Goal: Check status: Check status

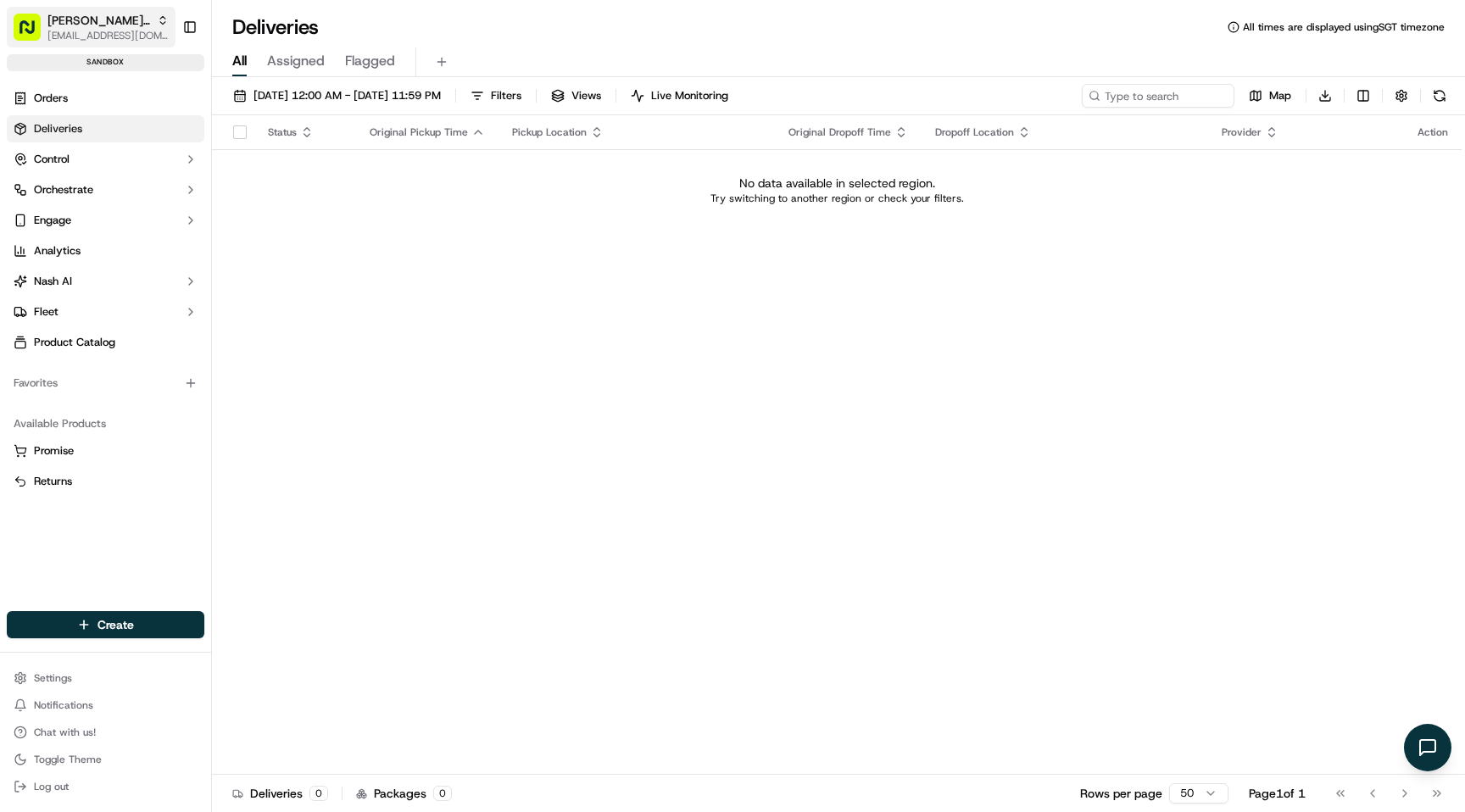
click at [119, 29] on span "[EMAIL_ADDRESS][DOMAIN_NAME]" at bounding box center [108, 36] width 121 height 14
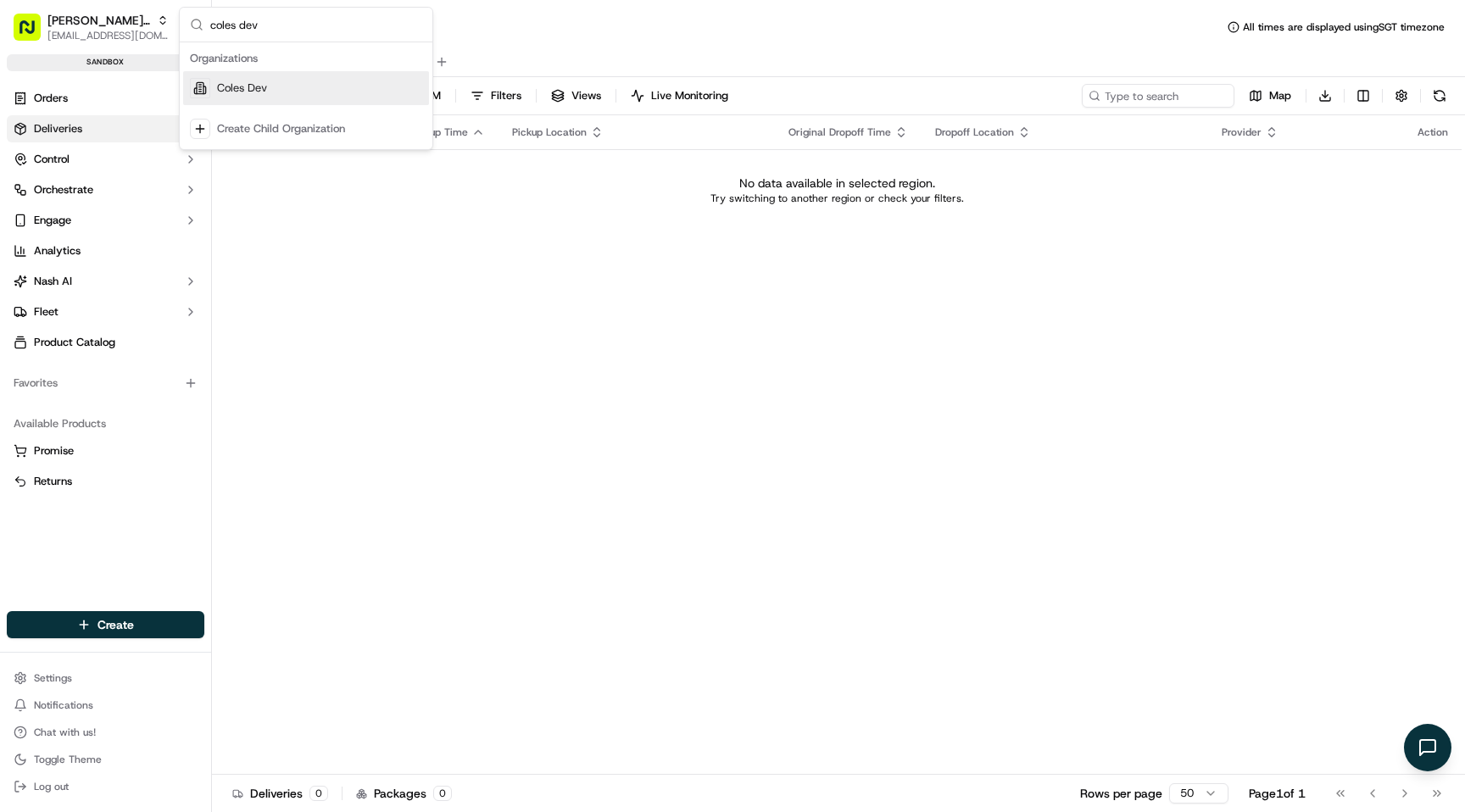
type input "coles dev"
click at [229, 90] on span "Coles Dev" at bounding box center [243, 88] width 50 height 16
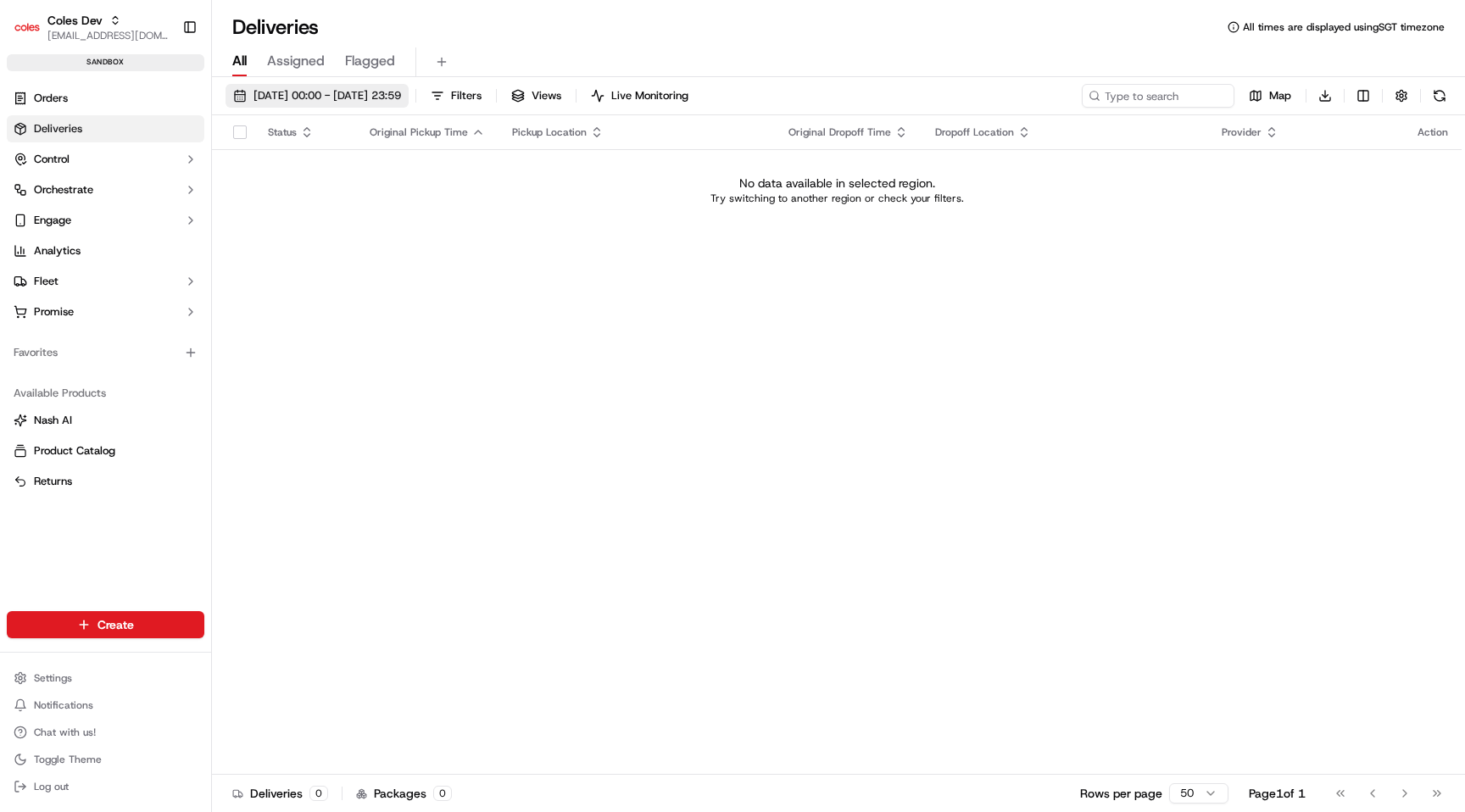
click at [358, 89] on span "[DATE] 00:00 - [DATE] 23:59" at bounding box center [327, 96] width 147 height 16
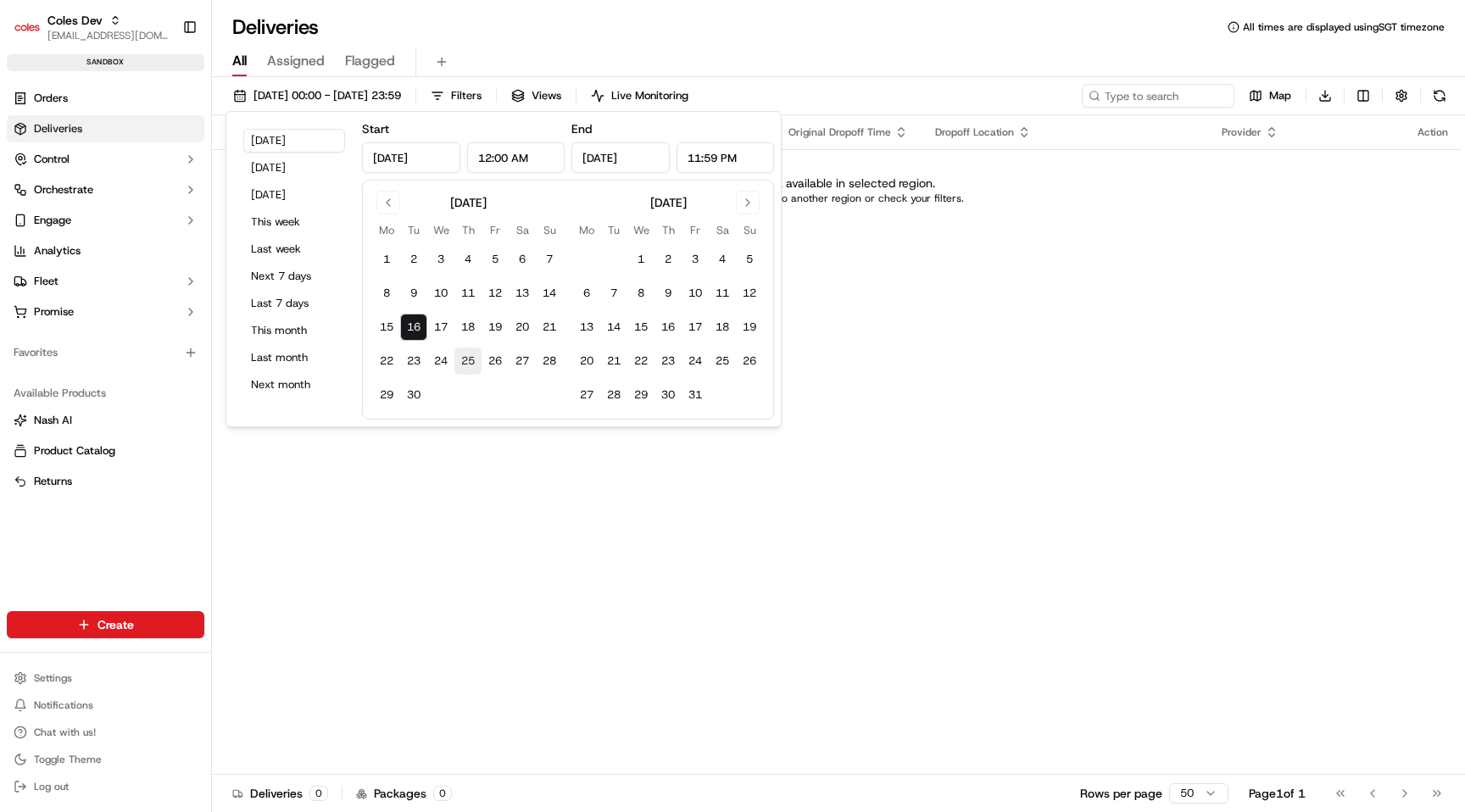
click at [472, 361] on button "25" at bounding box center [468, 361] width 27 height 27
type input "[DATE]"
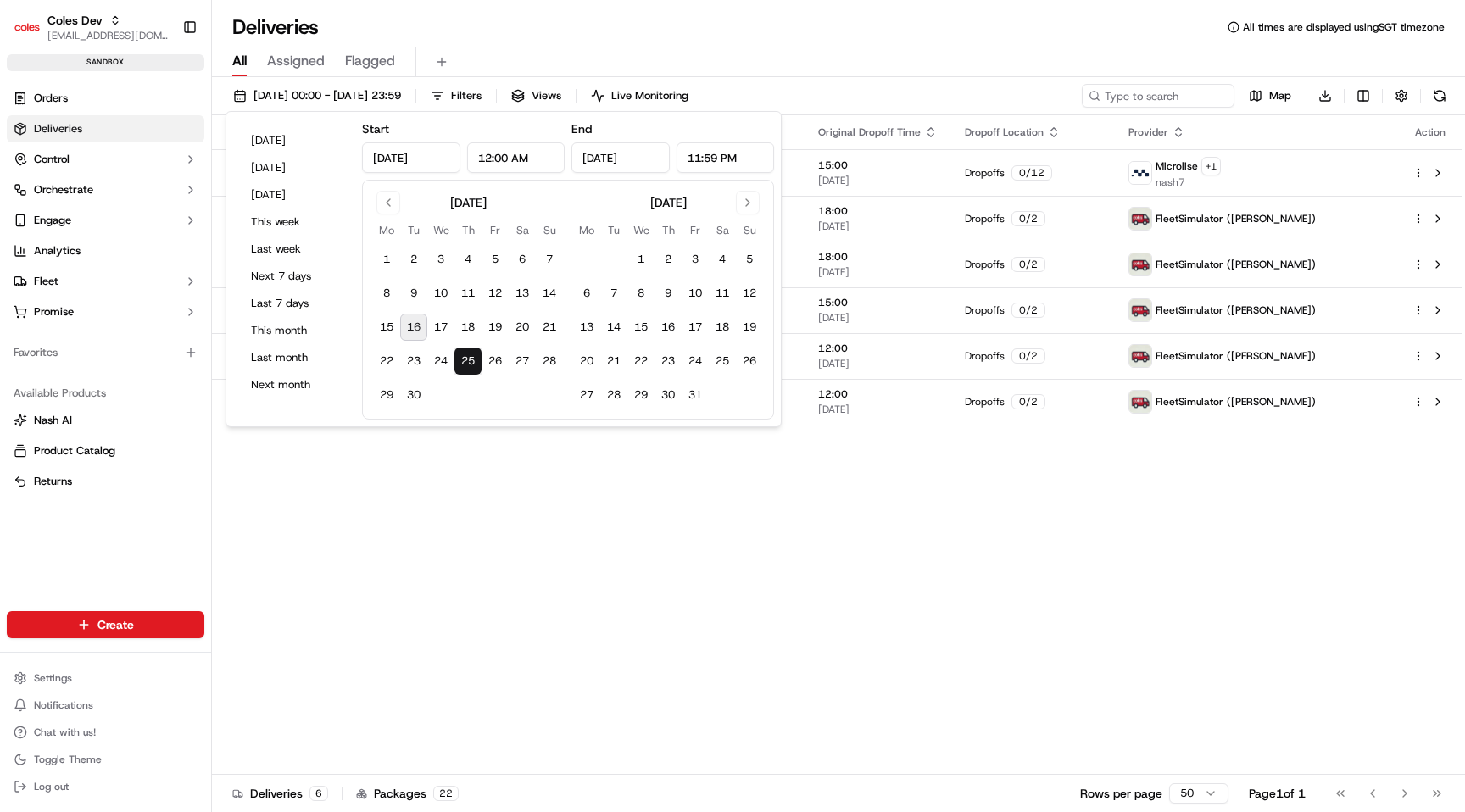
click at [472, 361] on button "25" at bounding box center [468, 361] width 27 height 27
click at [990, 533] on div "Status Original Pickup Time Pickup Location Original Dropoff Time Dropoff Locat…" at bounding box center [836, 445] width 1250 height 660
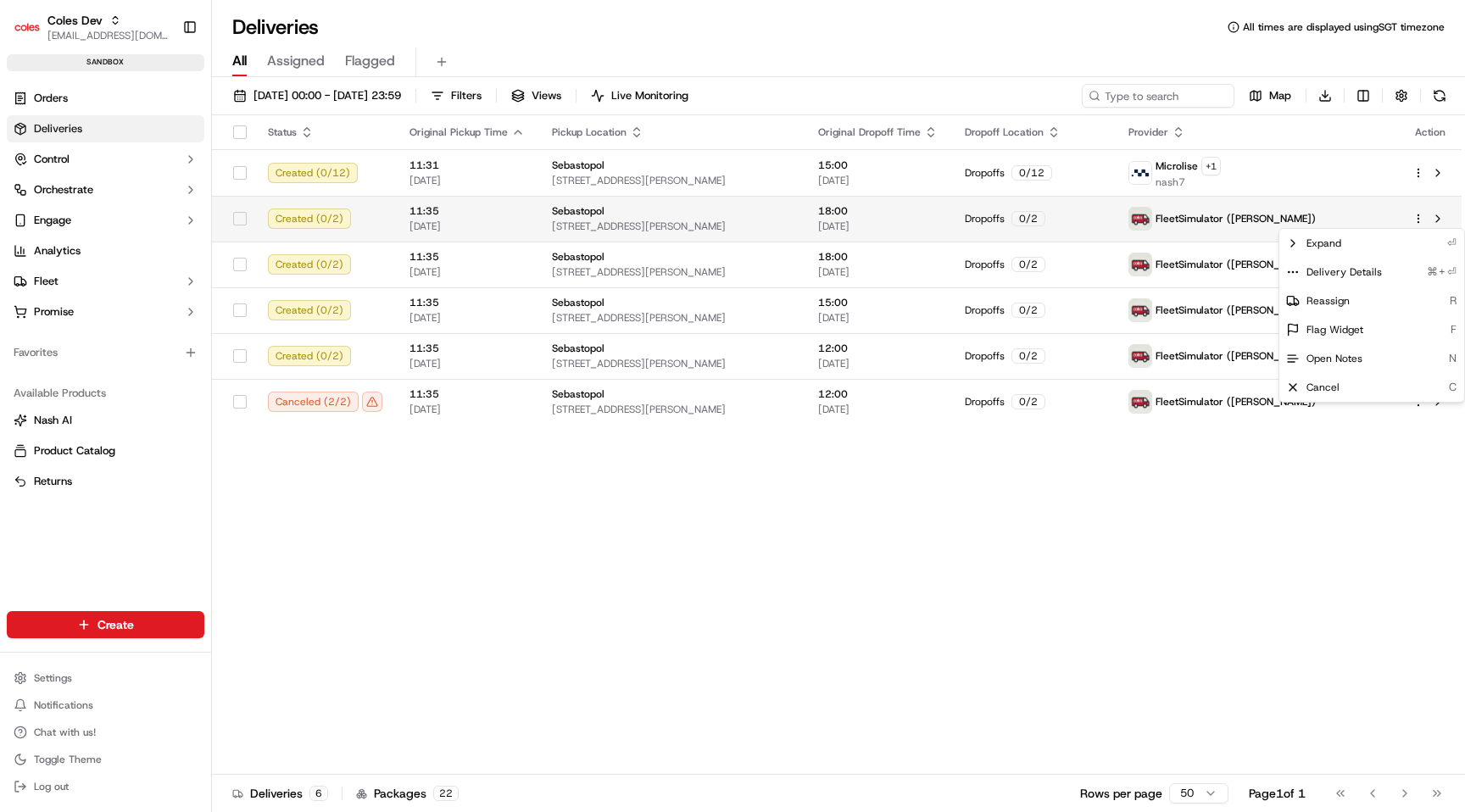
click at [1416, 213] on html "Coles Dev [EMAIL_ADDRESS][DOMAIN_NAME] Toggle Sidebar sandbox Orders Deliveries…" at bounding box center [732, 406] width 1465 height 812
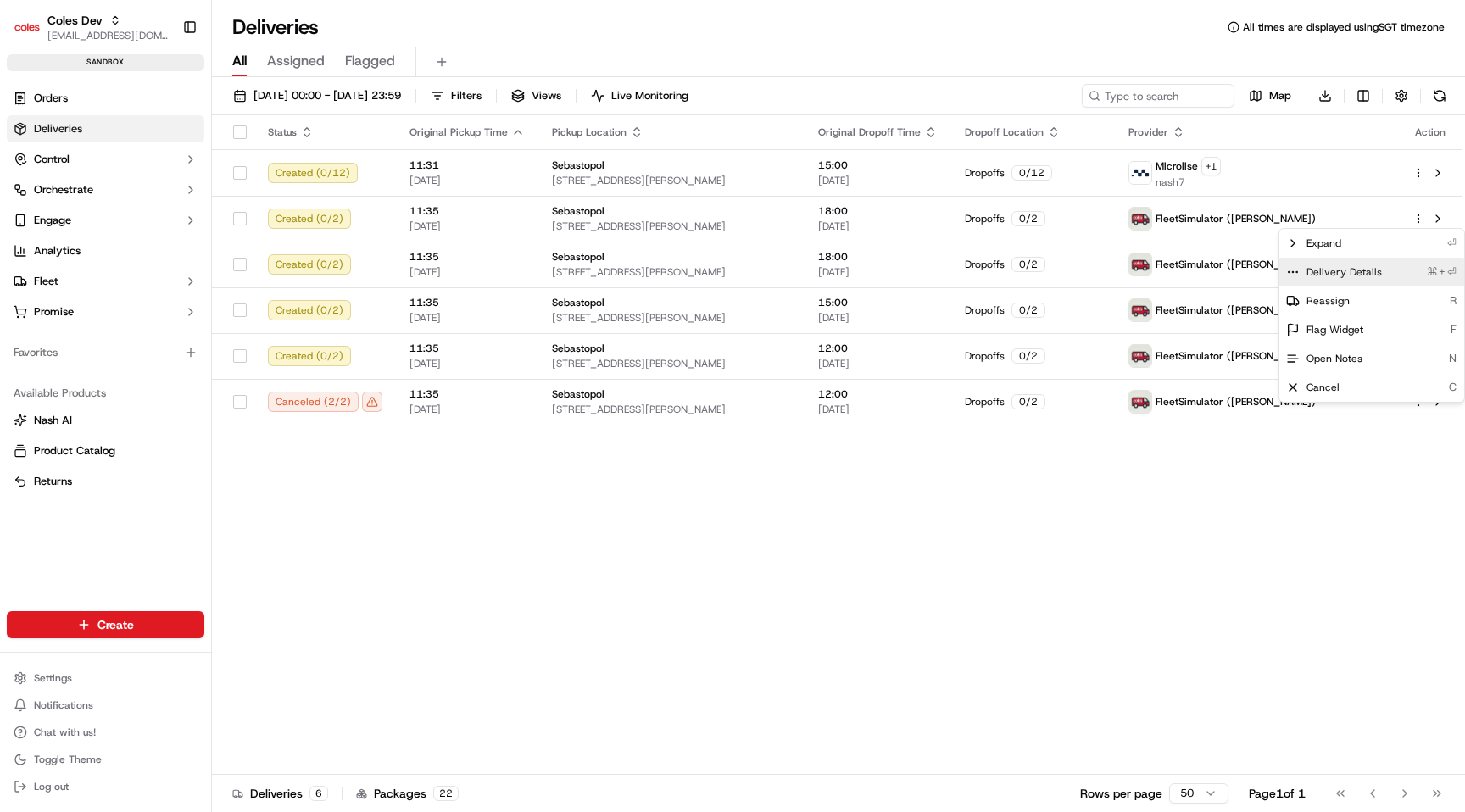
click at [1363, 276] on span "Delivery Details" at bounding box center [1345, 273] width 76 height 14
click at [1253, 566] on html "Coles Dev [EMAIL_ADDRESS][DOMAIN_NAME] Toggle Sidebar sandbox Orders Deliveries…" at bounding box center [732, 406] width 1465 height 812
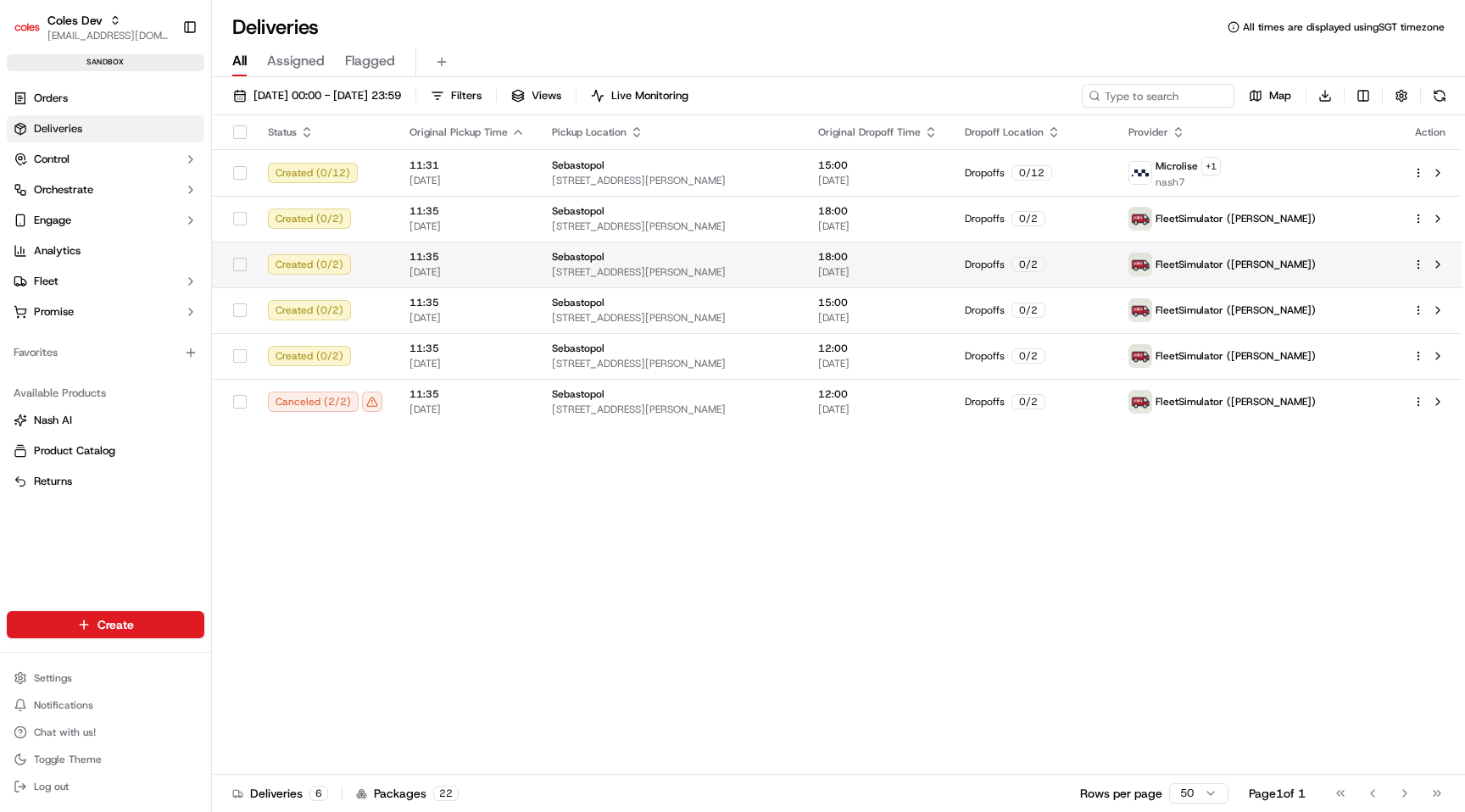
click at [1417, 263] on html "Coles Dev [EMAIL_ADDRESS][DOMAIN_NAME] Toggle Sidebar sandbox Orders Deliveries…" at bounding box center [732, 406] width 1465 height 812
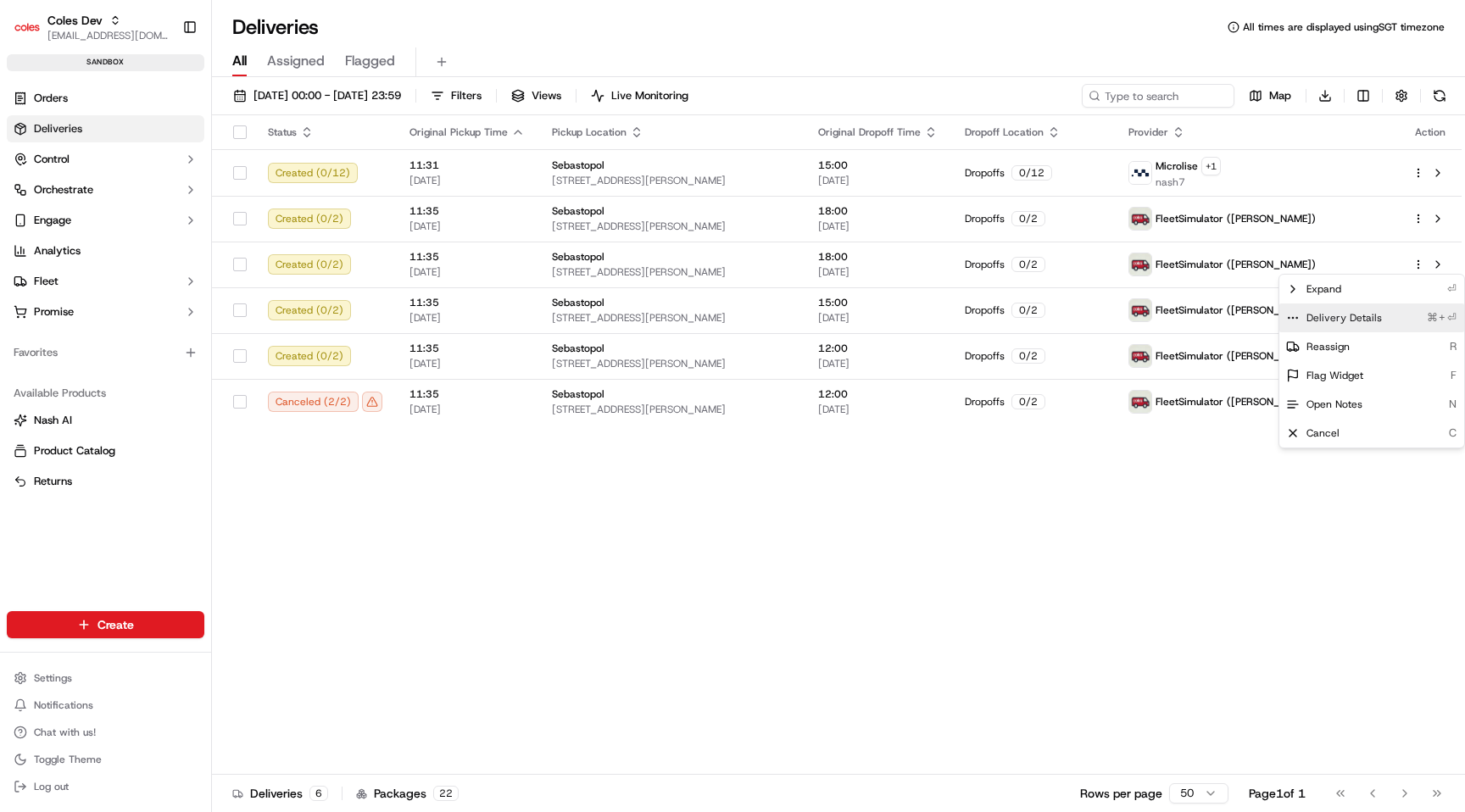
click at [1373, 316] on span "Delivery Details" at bounding box center [1345, 318] width 76 height 14
click at [1272, 593] on html "Coles Dev [EMAIL_ADDRESS][DOMAIN_NAME] Toggle Sidebar sandbox Orders Deliveries…" at bounding box center [732, 406] width 1465 height 812
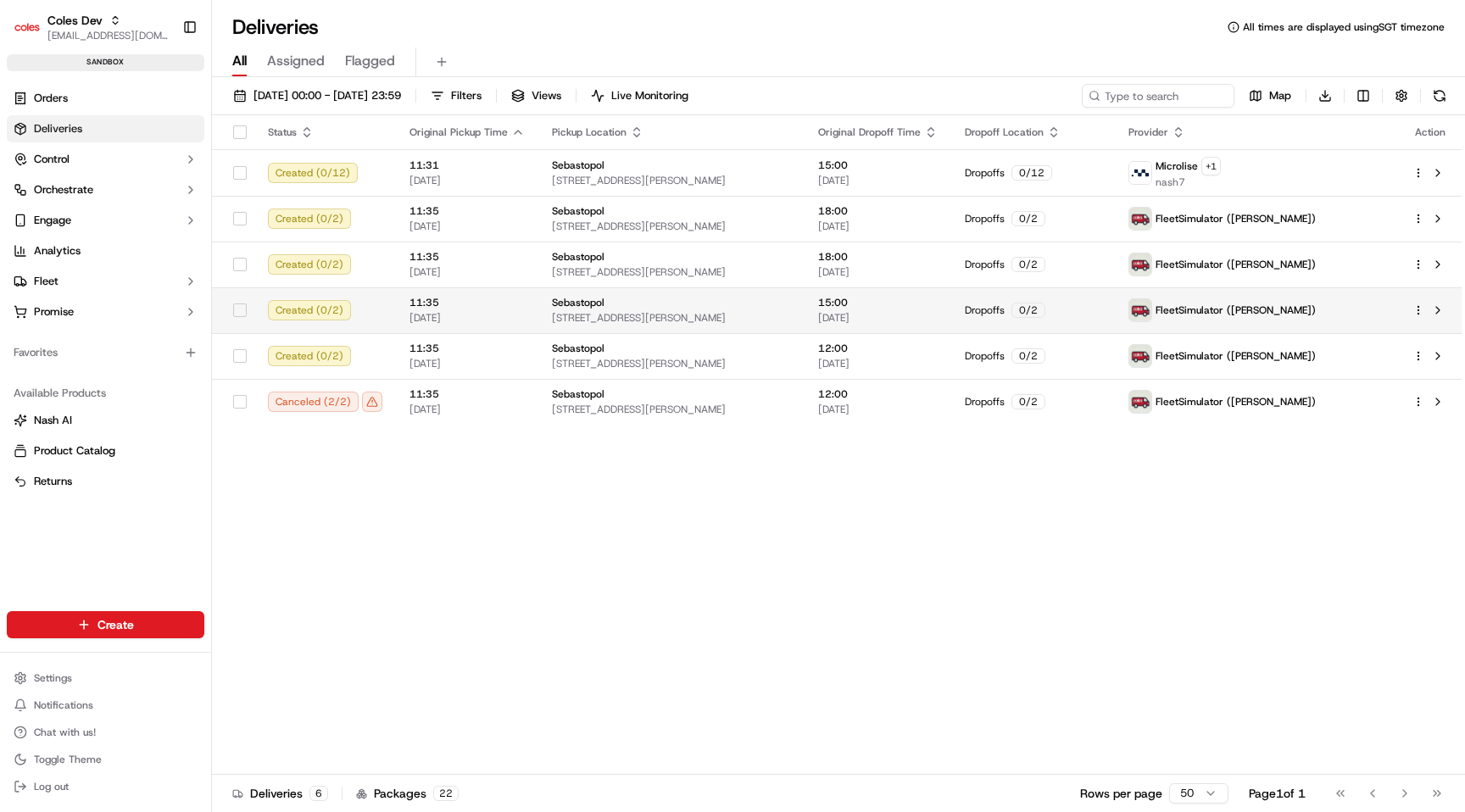
click at [1419, 310] on html "Coles Dev [EMAIL_ADDRESS][DOMAIN_NAME] Toggle Sidebar sandbox Orders Deliveries…" at bounding box center [732, 406] width 1465 height 812
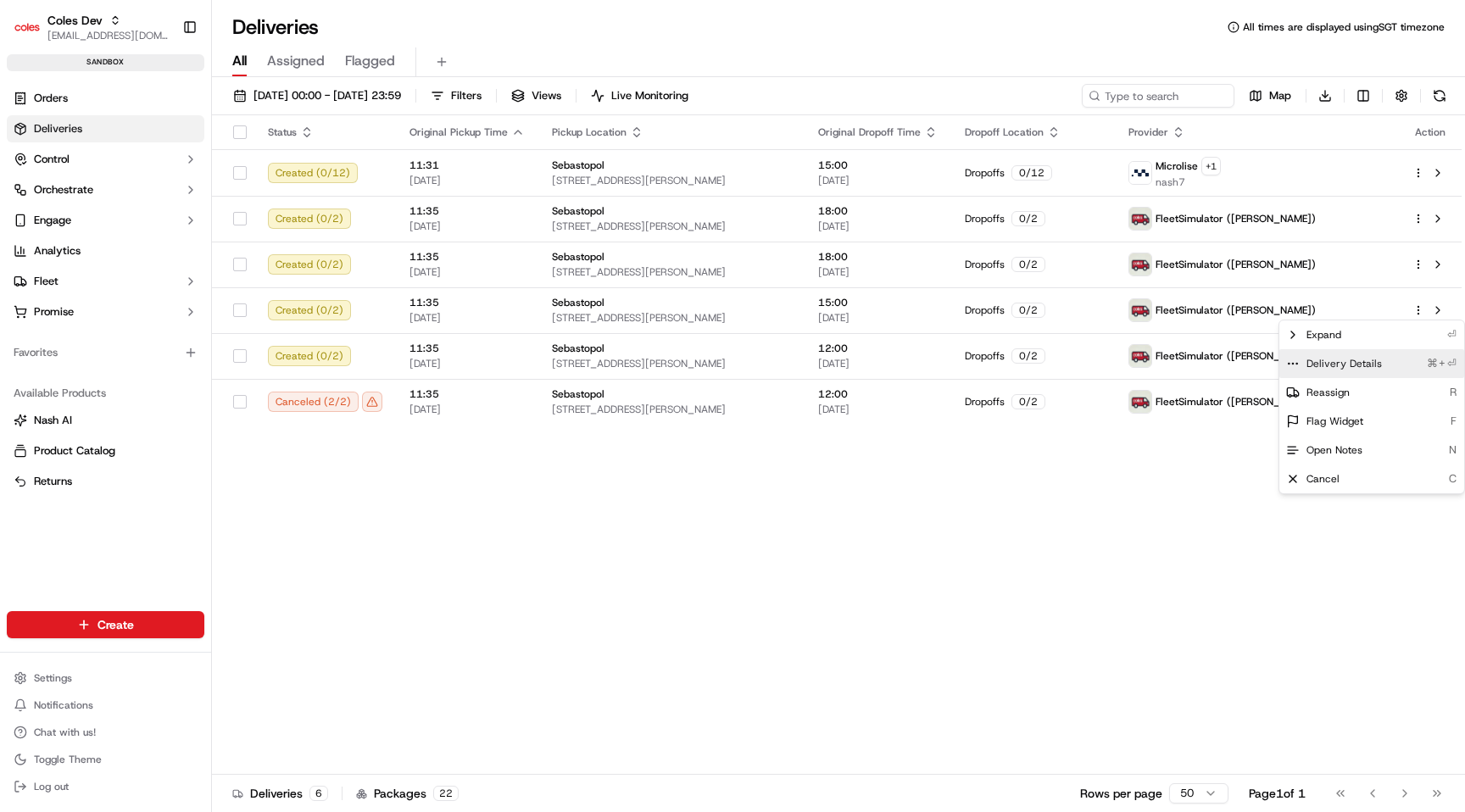
click at [1367, 366] on span "Delivery Details" at bounding box center [1345, 364] width 76 height 14
click at [1186, 540] on html "Coles Dev [EMAIL_ADDRESS][DOMAIN_NAME] Toggle Sidebar sandbox Orders Deliveries…" at bounding box center [732, 406] width 1465 height 812
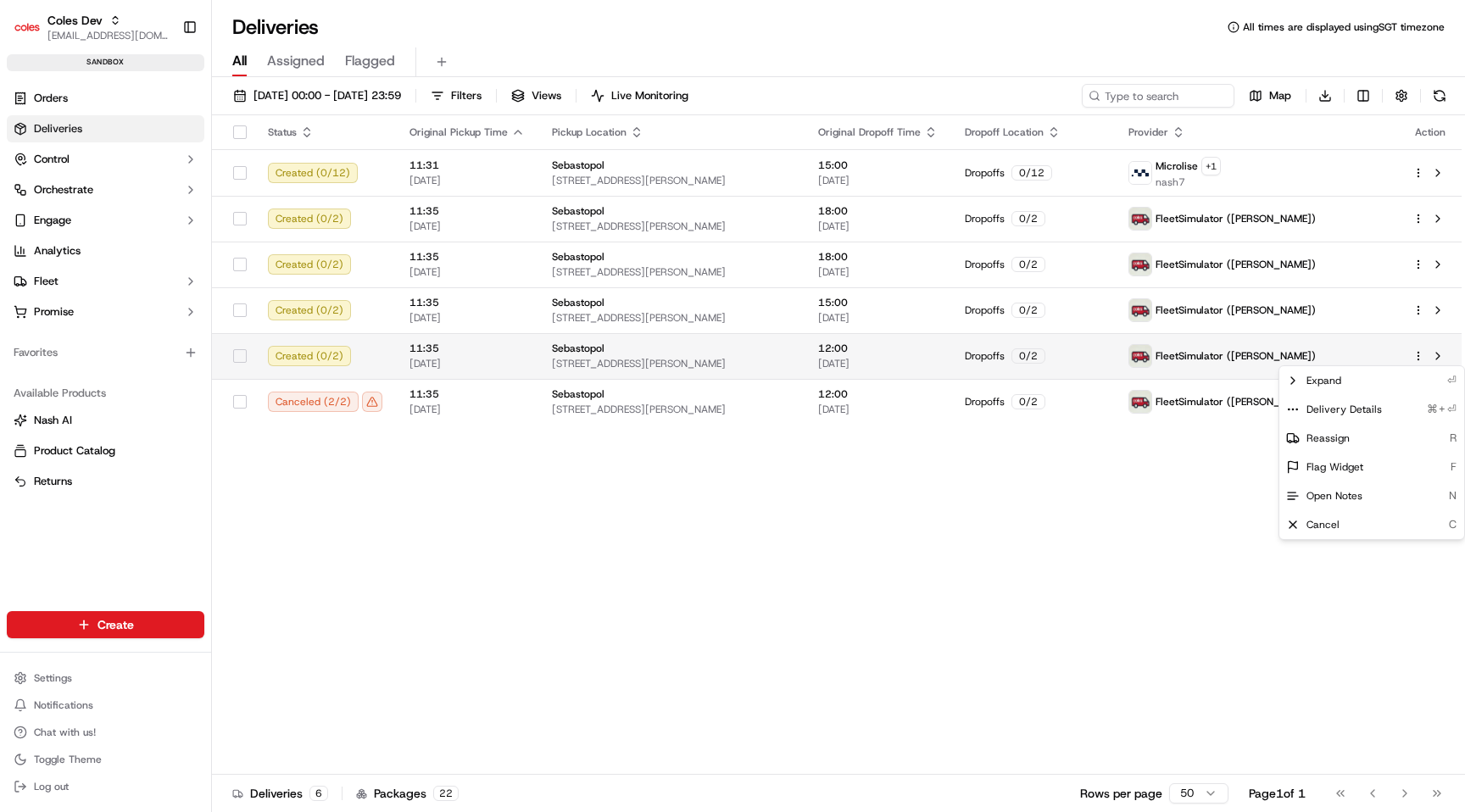
click at [1416, 356] on html "Coles Dev [EMAIL_ADDRESS][DOMAIN_NAME] Toggle Sidebar sandbox Orders Deliveries…" at bounding box center [732, 406] width 1465 height 812
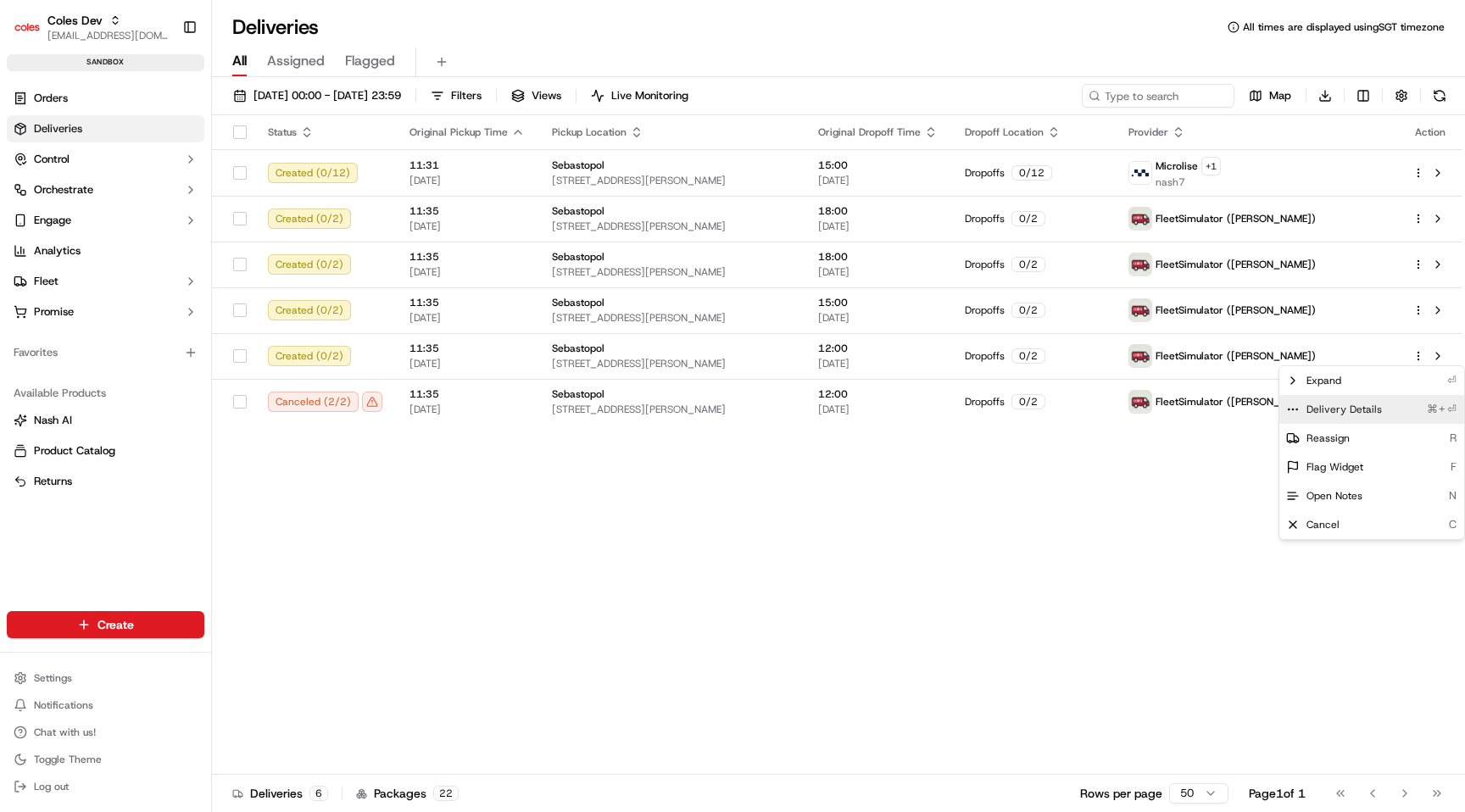
click at [1367, 403] on span "Delivery Details" at bounding box center [1345, 409] width 76 height 14
